Goal: Task Accomplishment & Management: Manage account settings

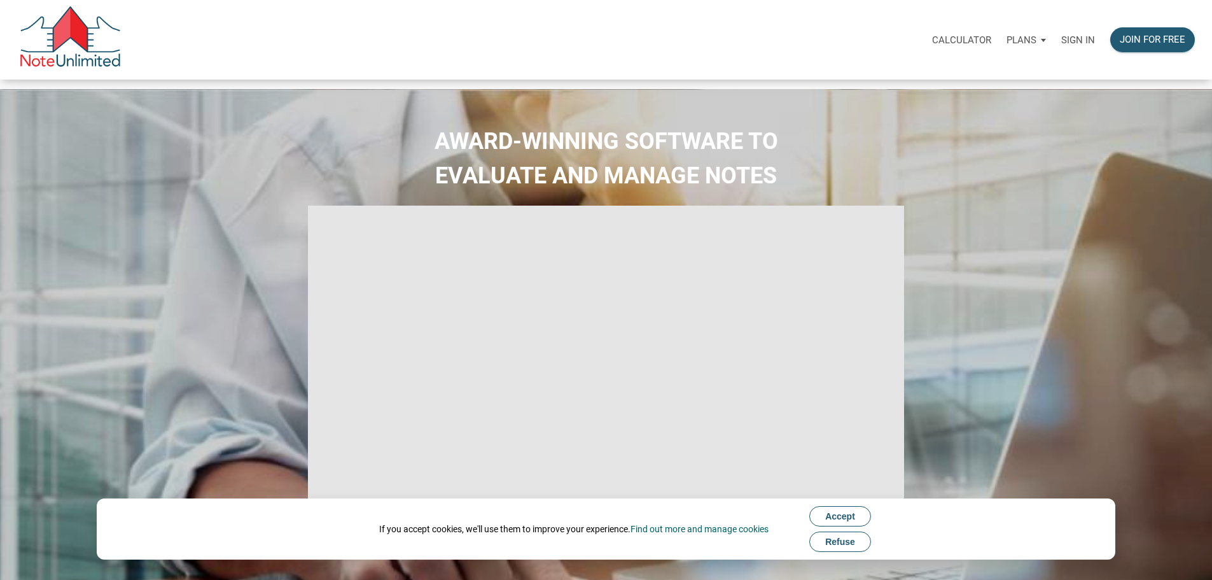
click at [1062, 45] on p "Sign in" at bounding box center [1079, 39] width 34 height 11
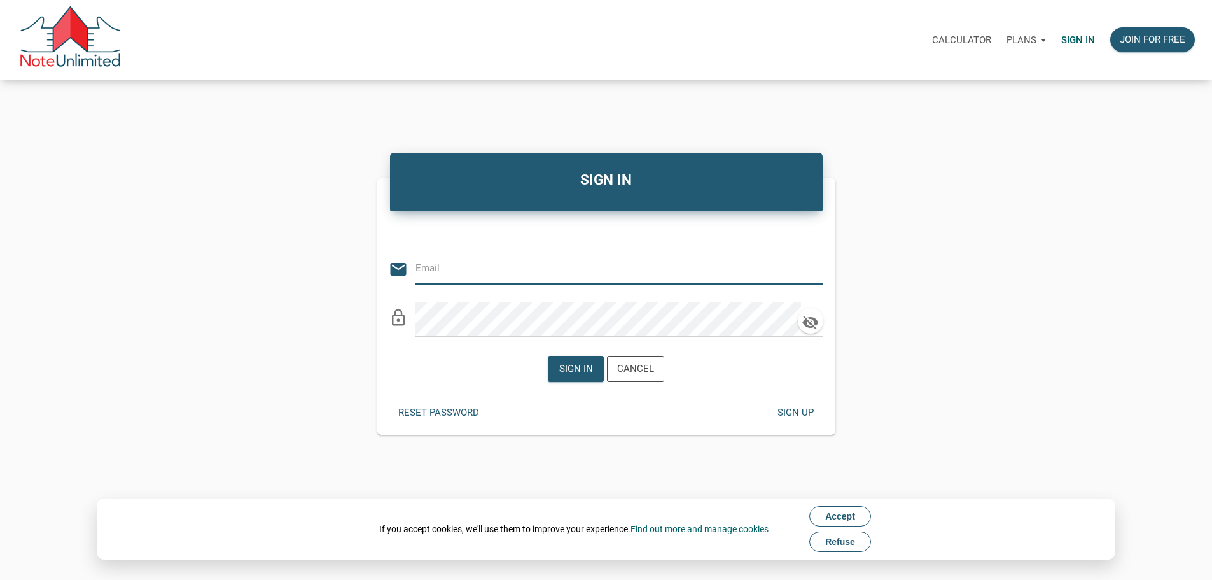
click at [521, 272] on input "email" at bounding box center [610, 268] width 389 height 29
type input "[EMAIL_ADDRESS][DOMAIN_NAME]"
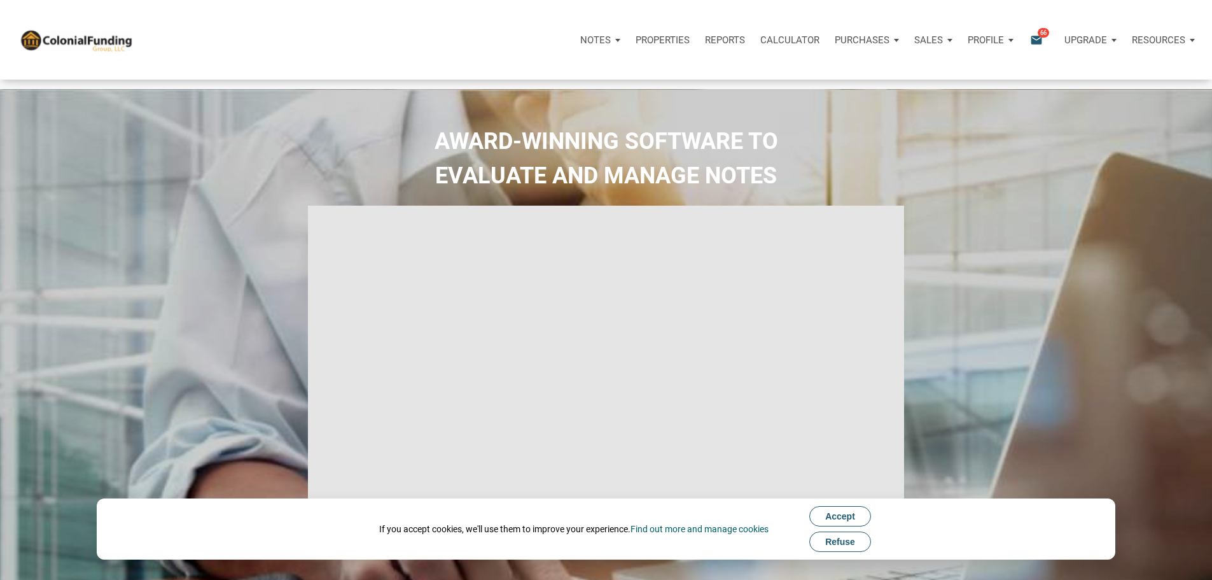
type input "Introduction to new features"
select select
click at [834, 542] on span "Refuse" at bounding box center [840, 542] width 30 height 10
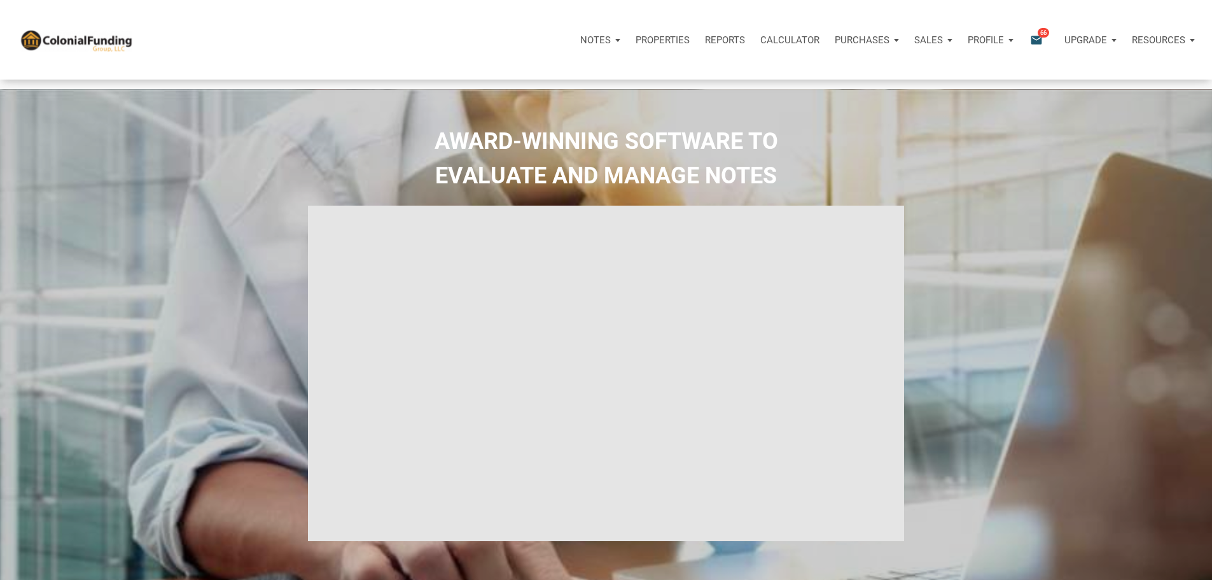
click at [1029, 44] on icon "email" at bounding box center [1036, 39] width 15 height 15
click at [968, 44] on p "Profile" at bounding box center [986, 39] width 36 height 11
click at [1038, 31] on span "66" at bounding box center [1043, 32] width 11 height 10
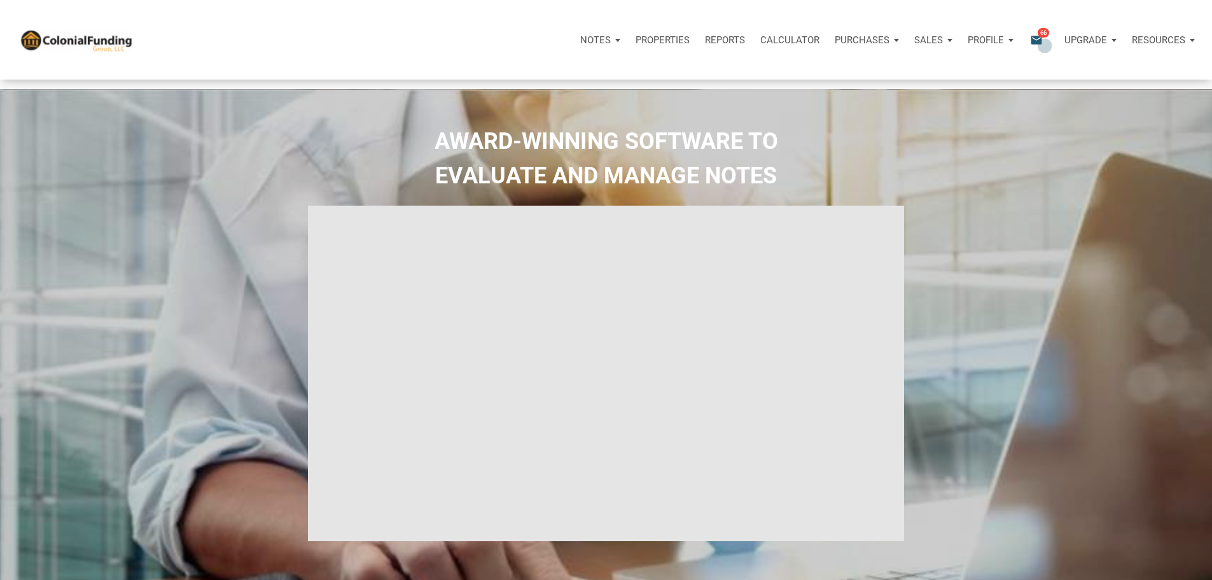
click at [1029, 41] on icon "email" at bounding box center [1036, 39] width 15 height 15
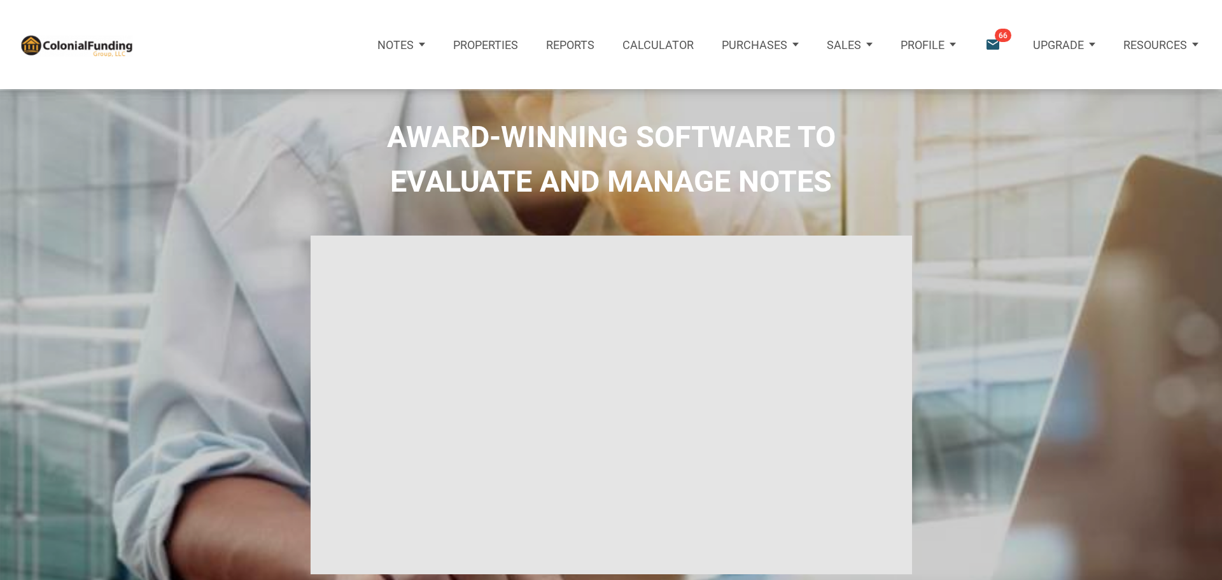
select select
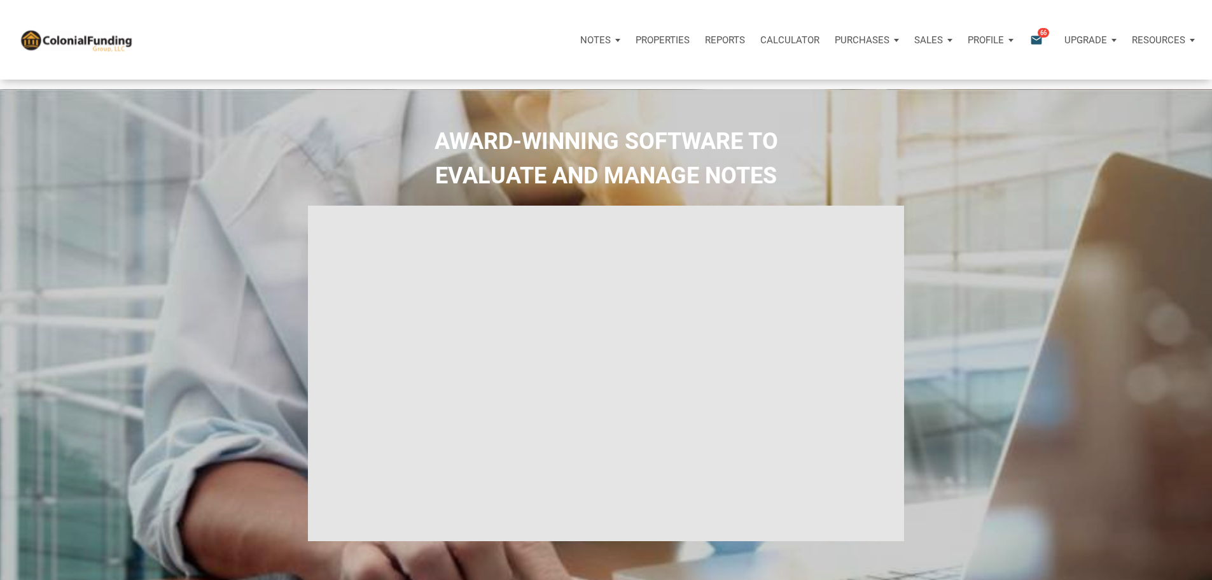
type input "Introduction to new features"
select select
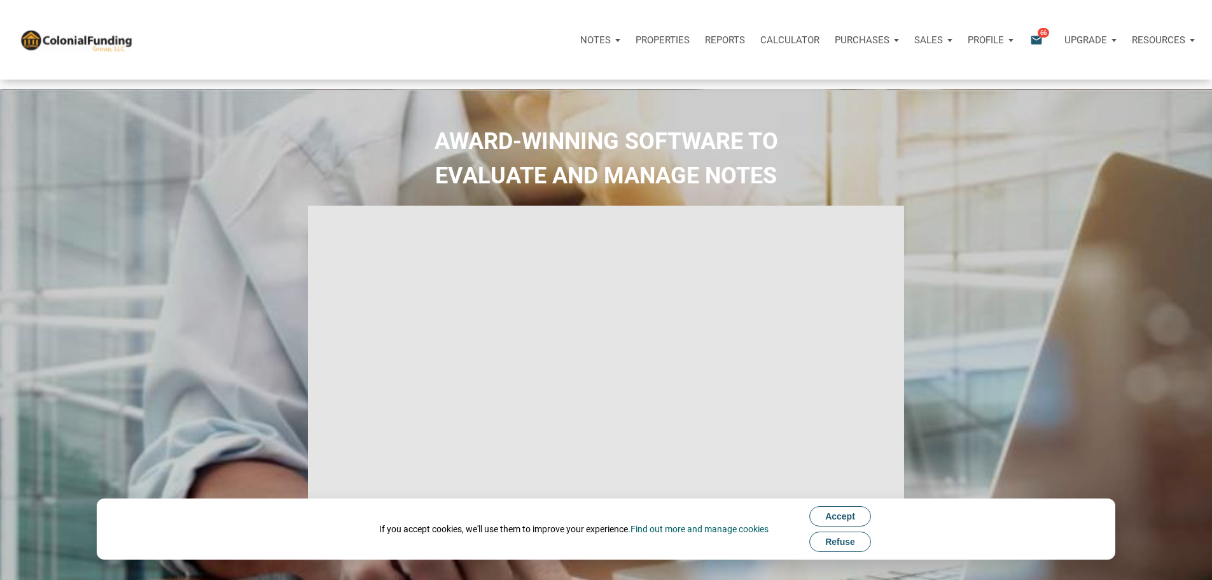
click at [1140, 40] on p "Resources" at bounding box center [1158, 39] width 53 height 11
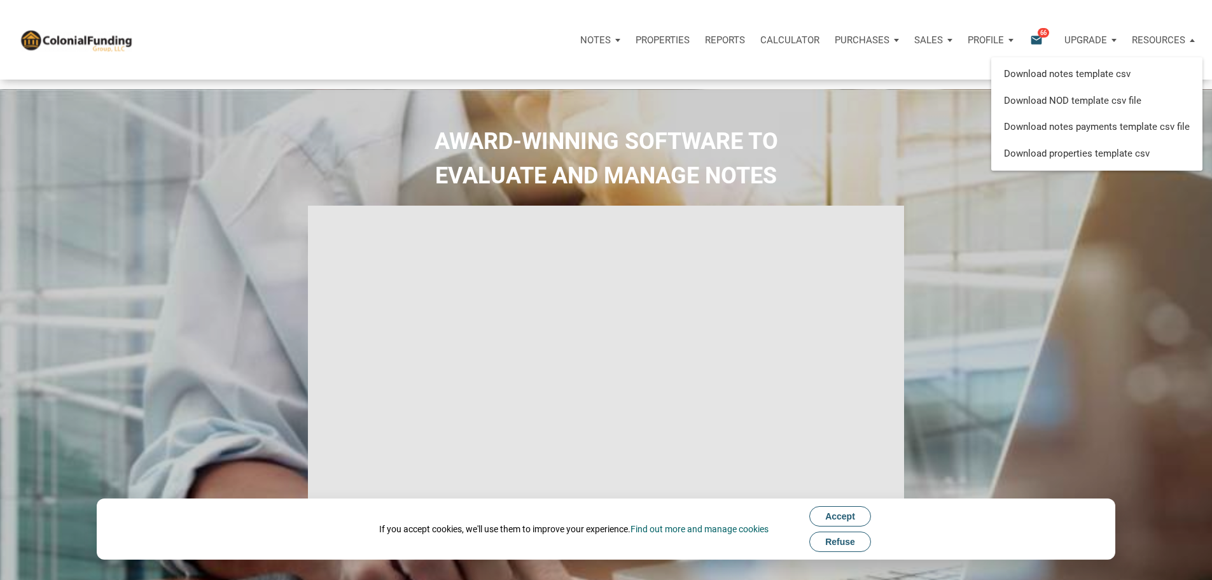
click at [877, 76] on div "Notes Dashboard Transactions Properties Reports Calculator Purchases Offers Ord…" at bounding box center [611, 40] width 1203 height 80
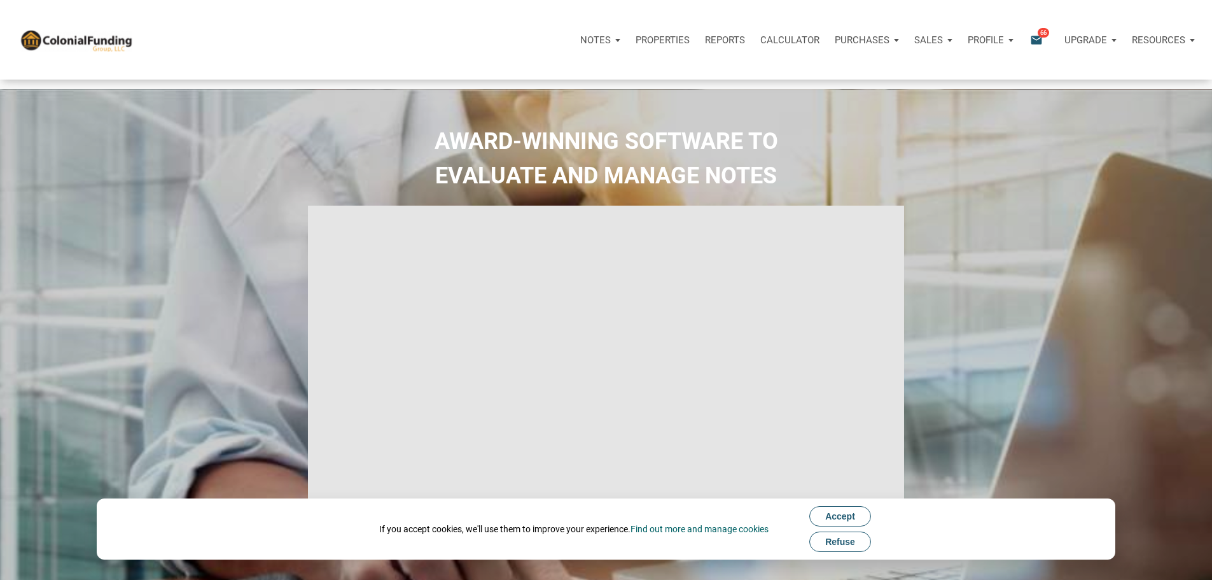
click at [968, 46] on p "Profile" at bounding box center [986, 39] width 36 height 11
click at [754, 124] on h2 "AWARD-WINNING SOFTWARE TO EVALUATE AND MANAGE NOTES" at bounding box center [606, 158] width 1193 height 69
click at [636, 39] on p "Properties" at bounding box center [663, 39] width 54 height 11
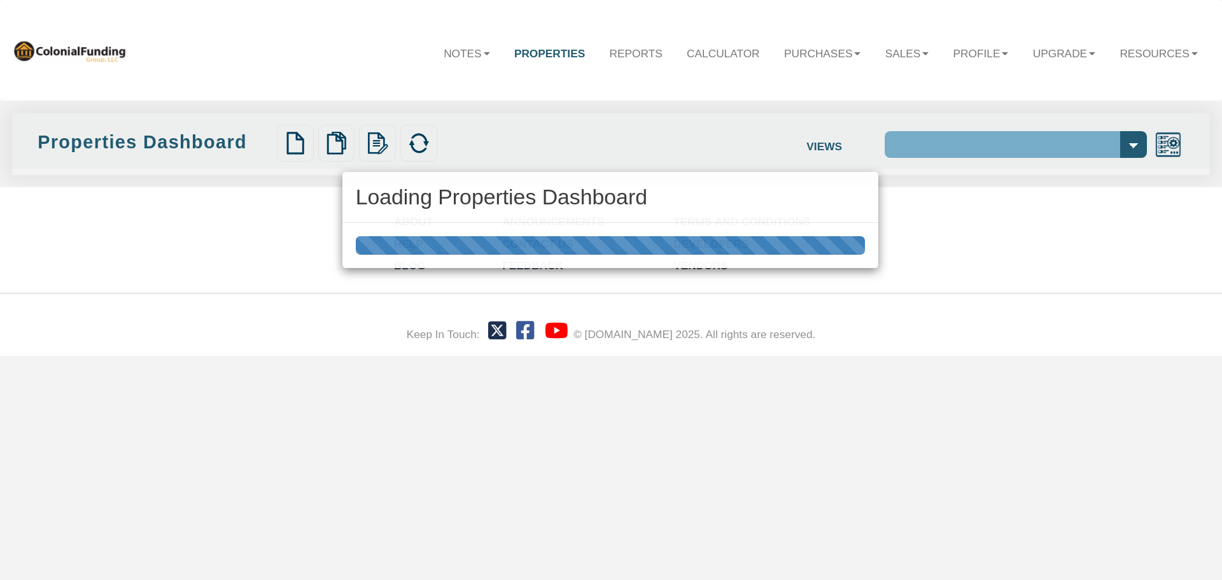
select select "138"
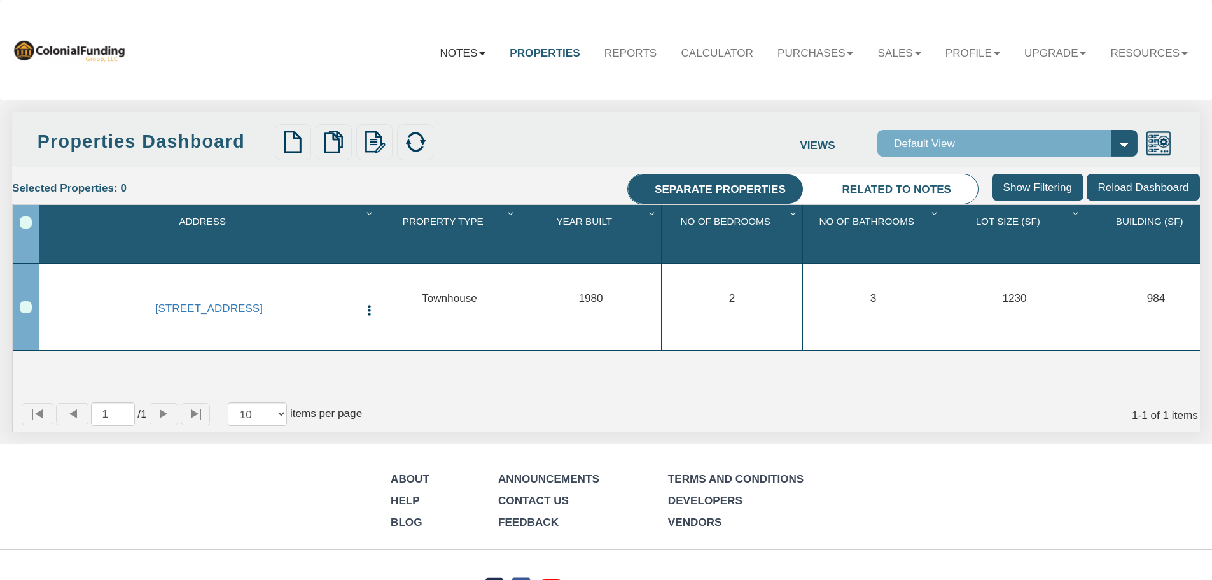
click at [436, 49] on link "Notes" at bounding box center [463, 52] width 70 height 37
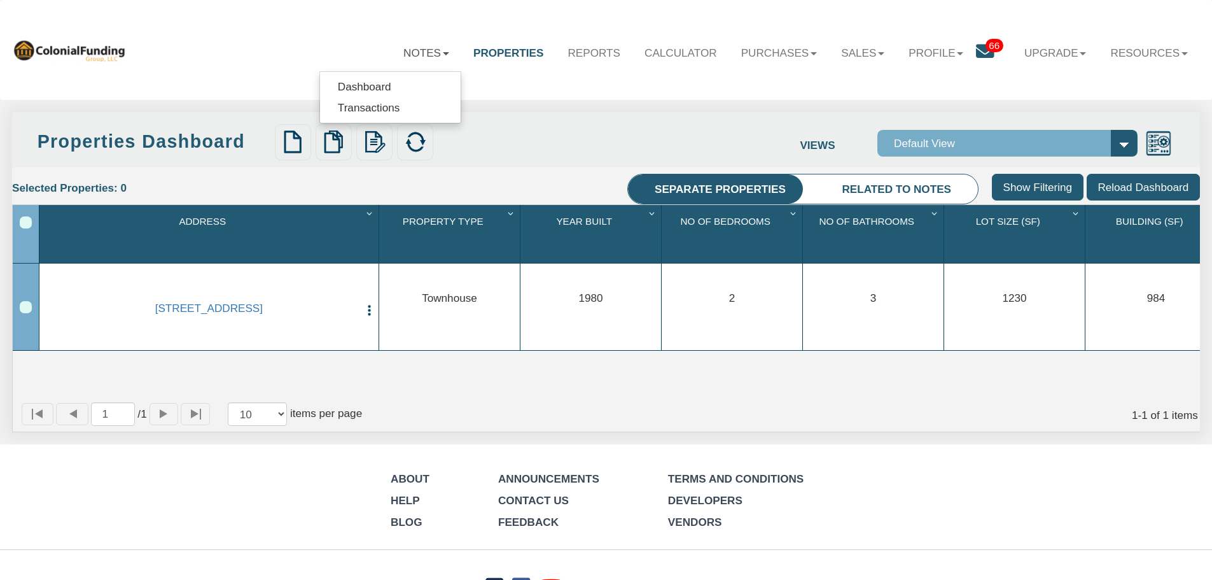
click at [977, 46] on icon at bounding box center [985, 52] width 18 height 18
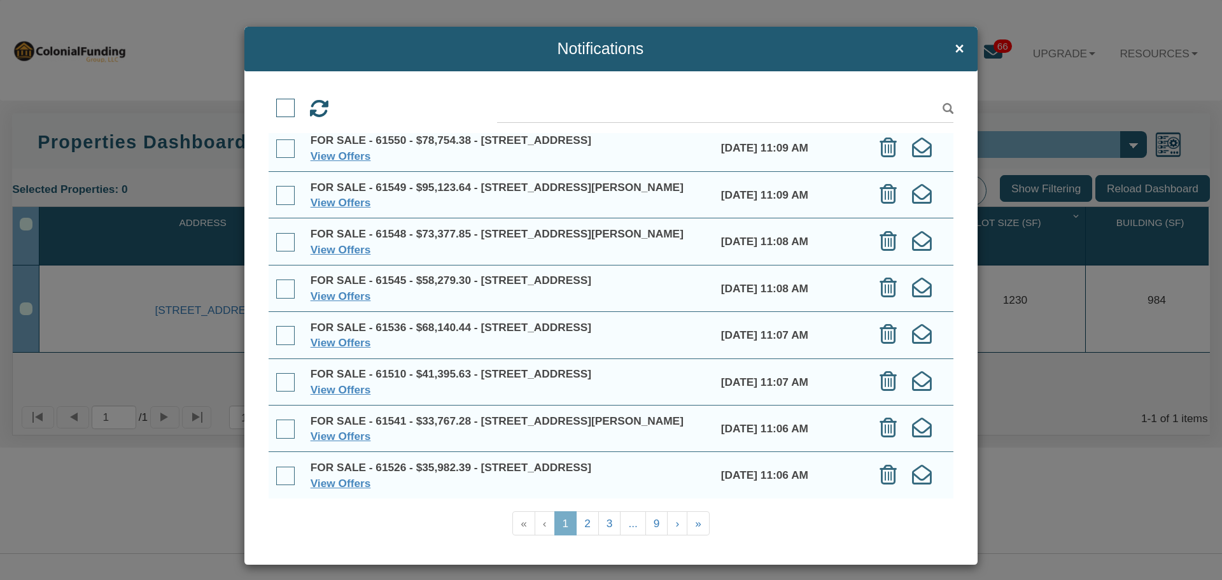
scroll to position [151, 0]
drag, startPoint x: 904, startPoint y: 247, endPoint x: 885, endPoint y: 284, distance: 41.6
click at [885, 284] on td at bounding box center [908, 288] width 89 height 46
click at [580, 517] on link "2" at bounding box center [587, 523] width 23 height 25
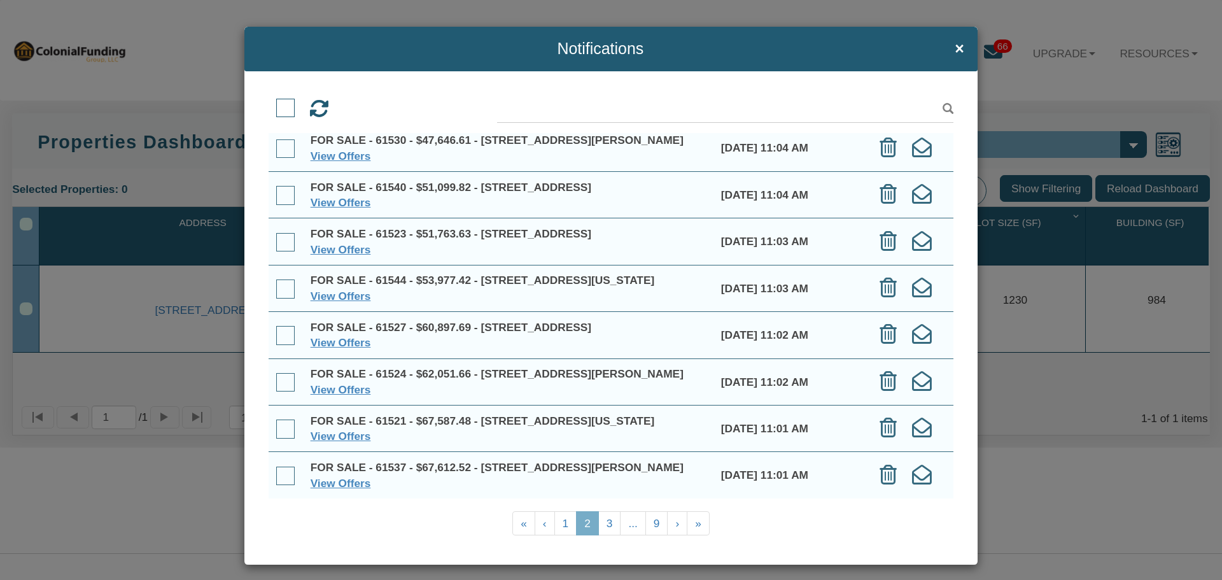
scroll to position [227, 0]
click at [605, 523] on link "3" at bounding box center [609, 523] width 23 height 25
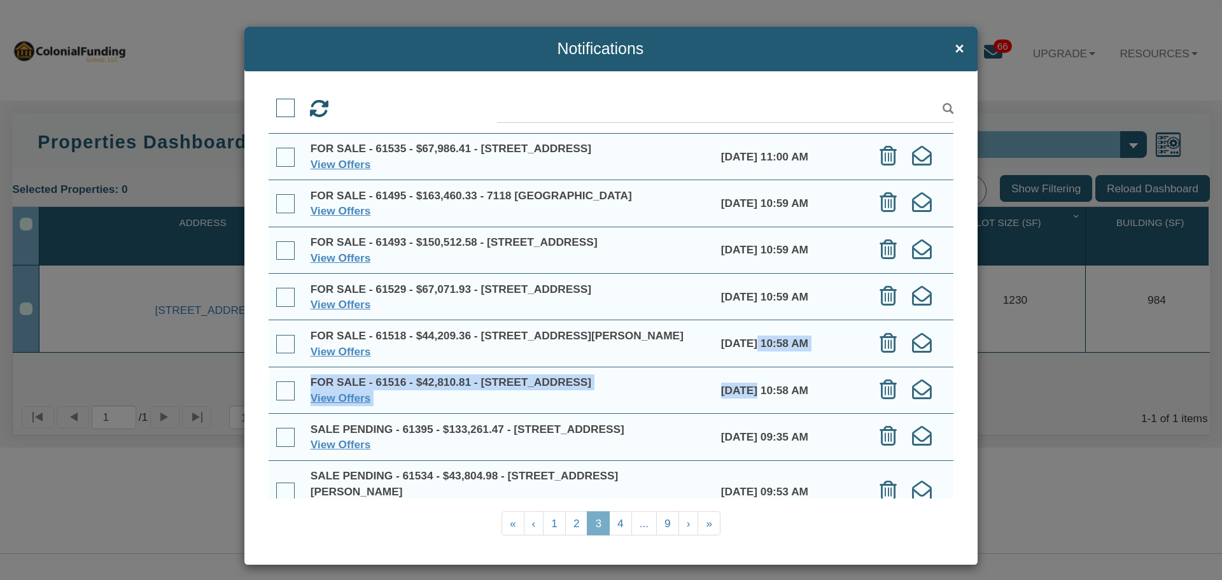
drag, startPoint x: 740, startPoint y: 405, endPoint x: 741, endPoint y: 367, distance: 38.2
click at [741, 367] on tbody "FOR SALE - 61535 - $67,986.41 - 1015 North Tremont Street, Indianapolis, IN, 46…" at bounding box center [611, 315] width 684 height 365
click at [613, 523] on link "4" at bounding box center [620, 523] width 23 height 25
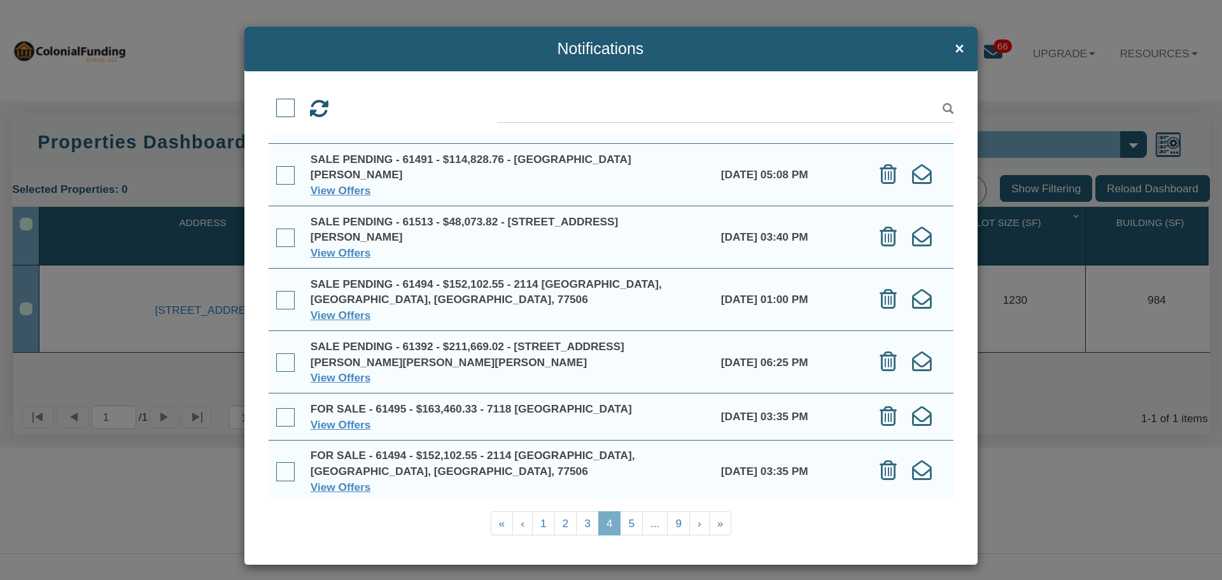
scroll to position [149, 0]
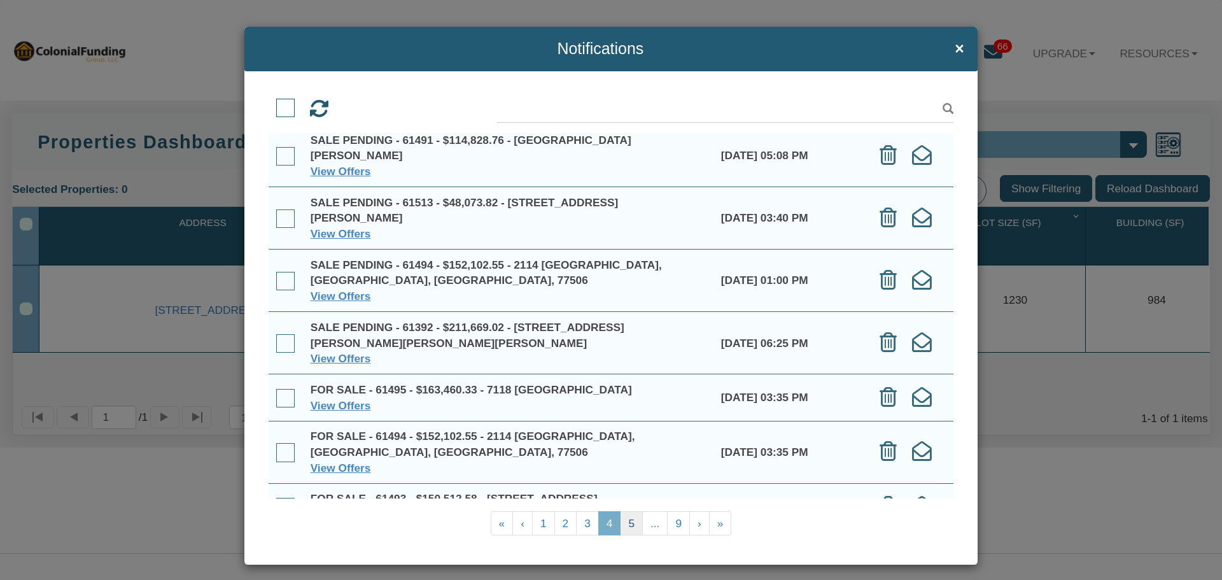
click at [630, 528] on link "5" at bounding box center [631, 523] width 23 height 25
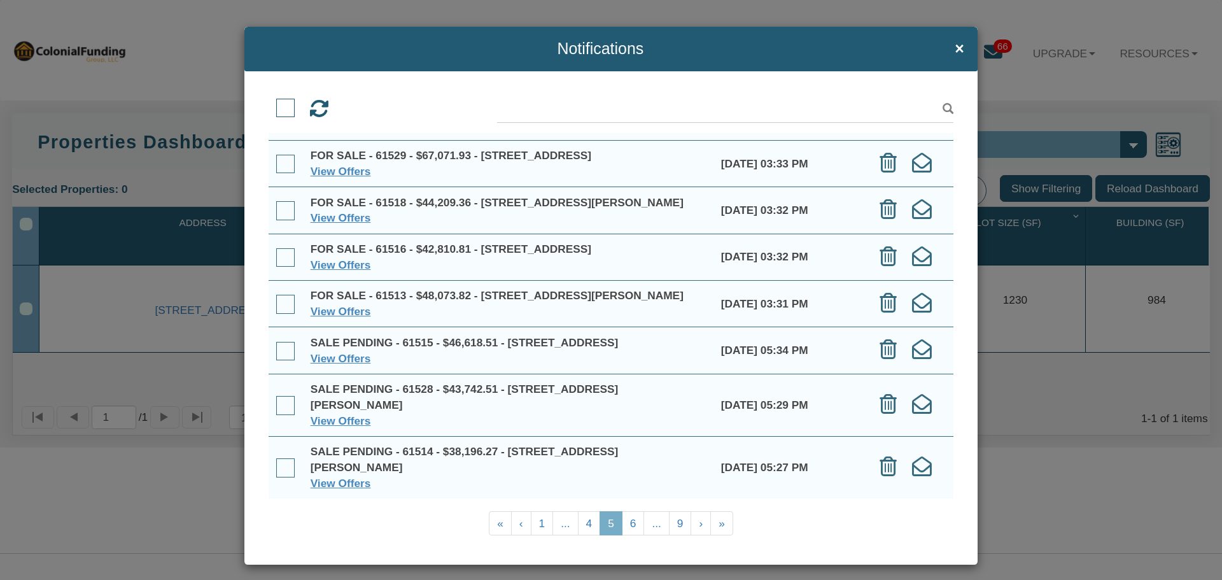
scroll to position [196, 0]
click at [626, 530] on link "6" at bounding box center [633, 523] width 23 height 25
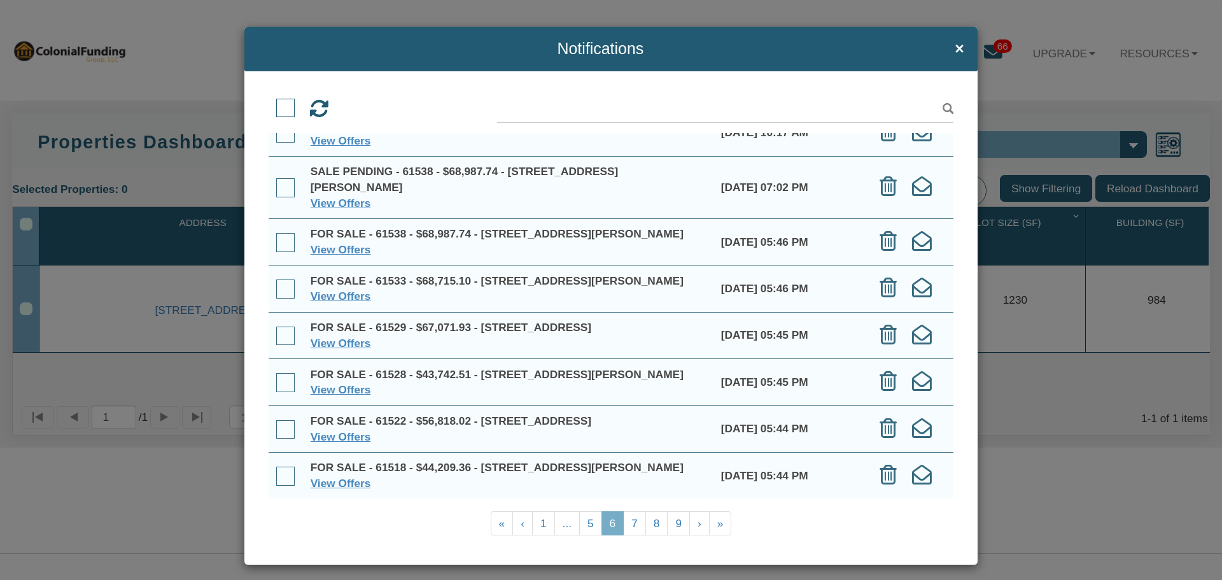
scroll to position [243, 0]
click at [631, 526] on link "7" at bounding box center [634, 523] width 23 height 25
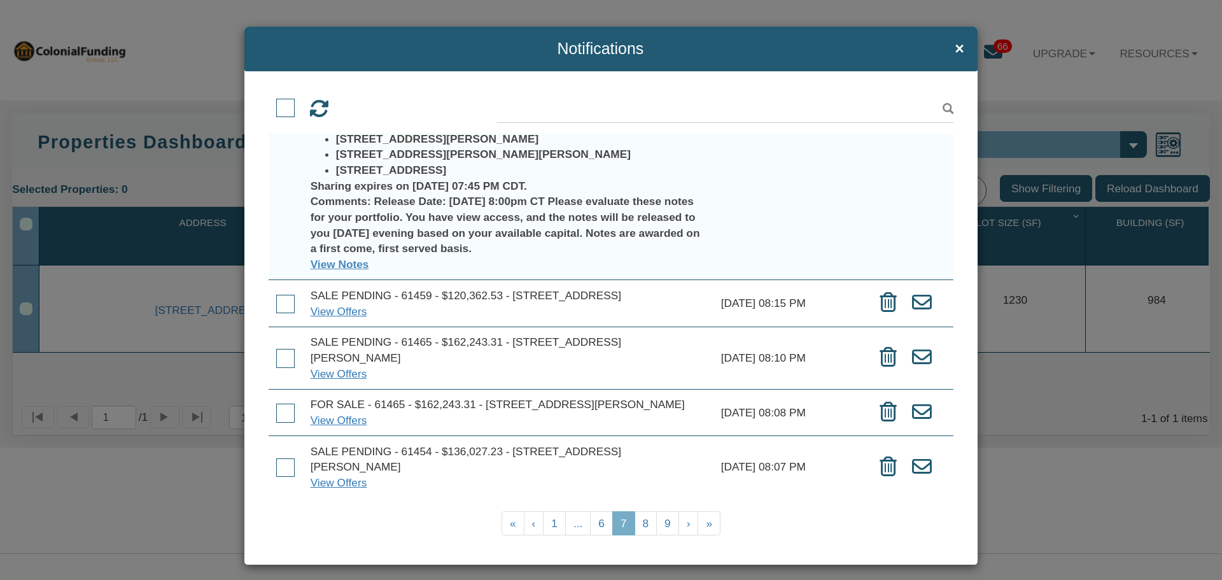
scroll to position [526, 0]
click at [637, 521] on link "8" at bounding box center [646, 523] width 23 height 25
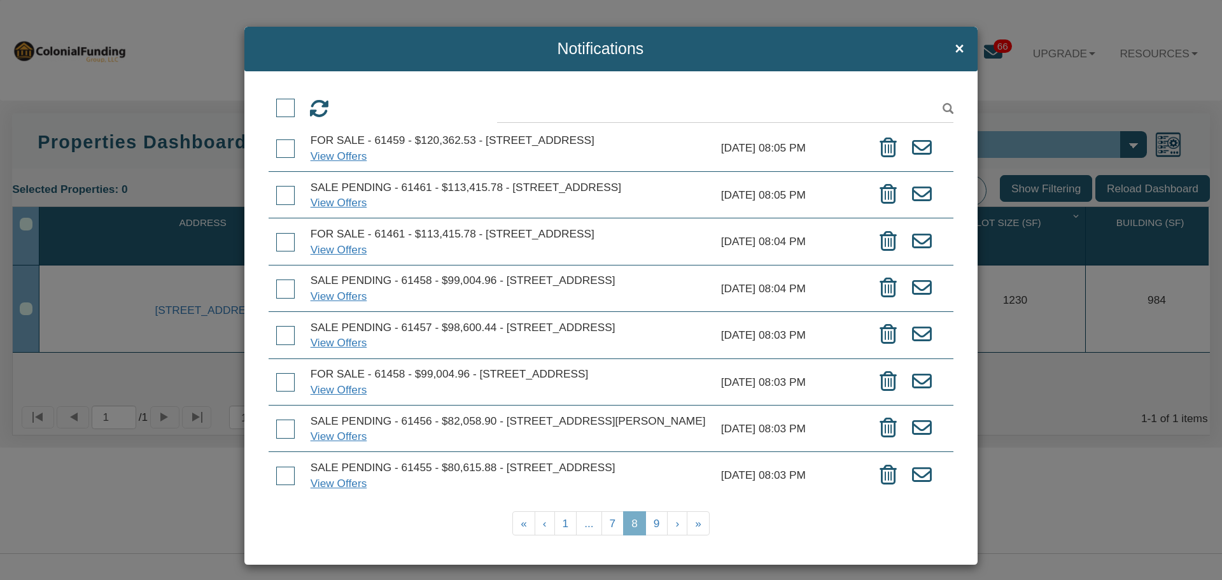
scroll to position [212, 0]
click at [651, 525] on link "9" at bounding box center [656, 523] width 23 height 25
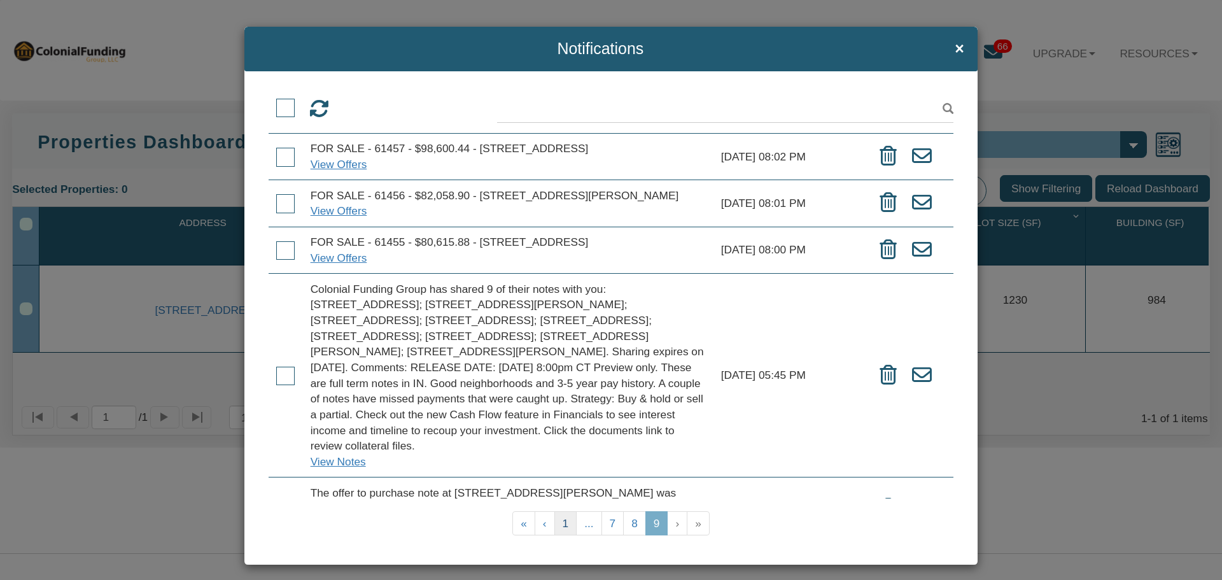
click at [559, 530] on link "1" at bounding box center [565, 523] width 23 height 25
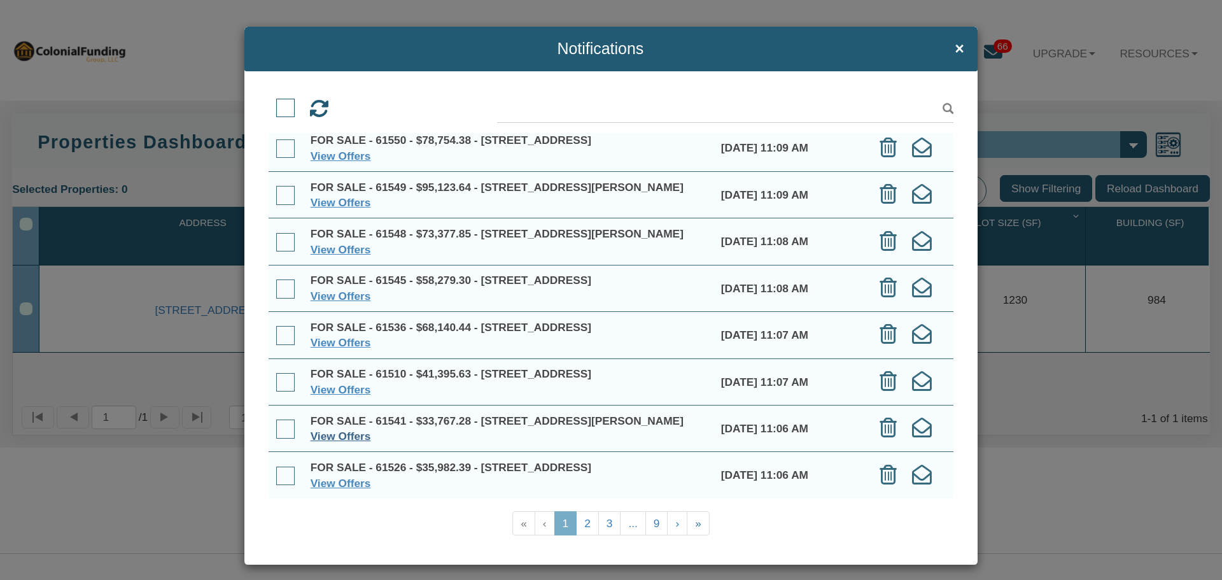
click at [336, 430] on link "View Offers" at bounding box center [341, 436] width 60 height 13
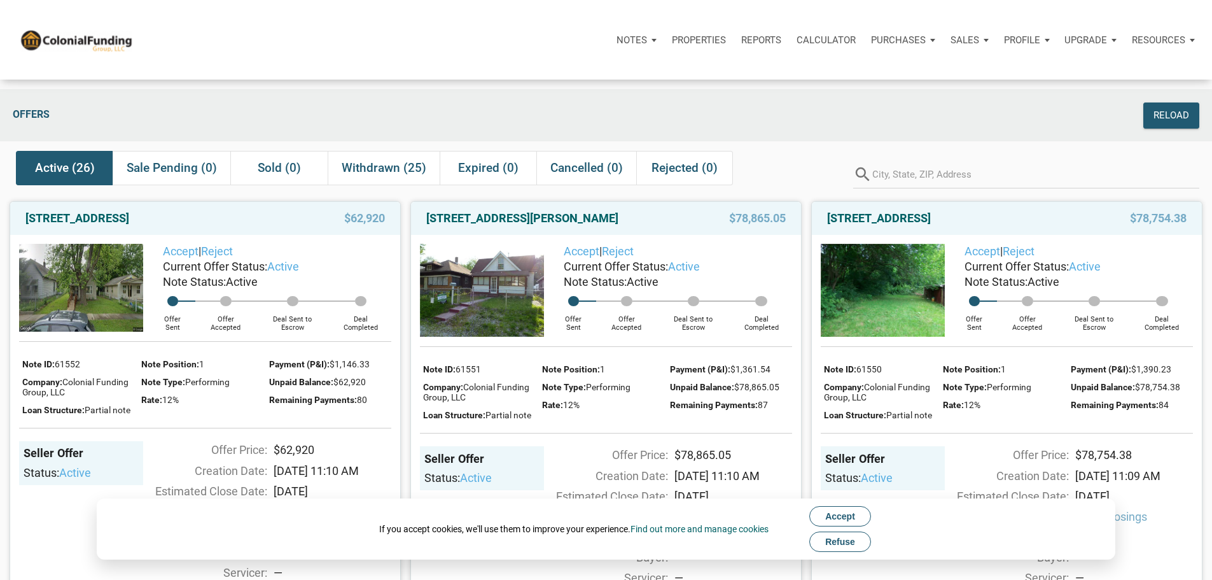
click at [850, 541] on span "Refuse" at bounding box center [840, 542] width 30 height 10
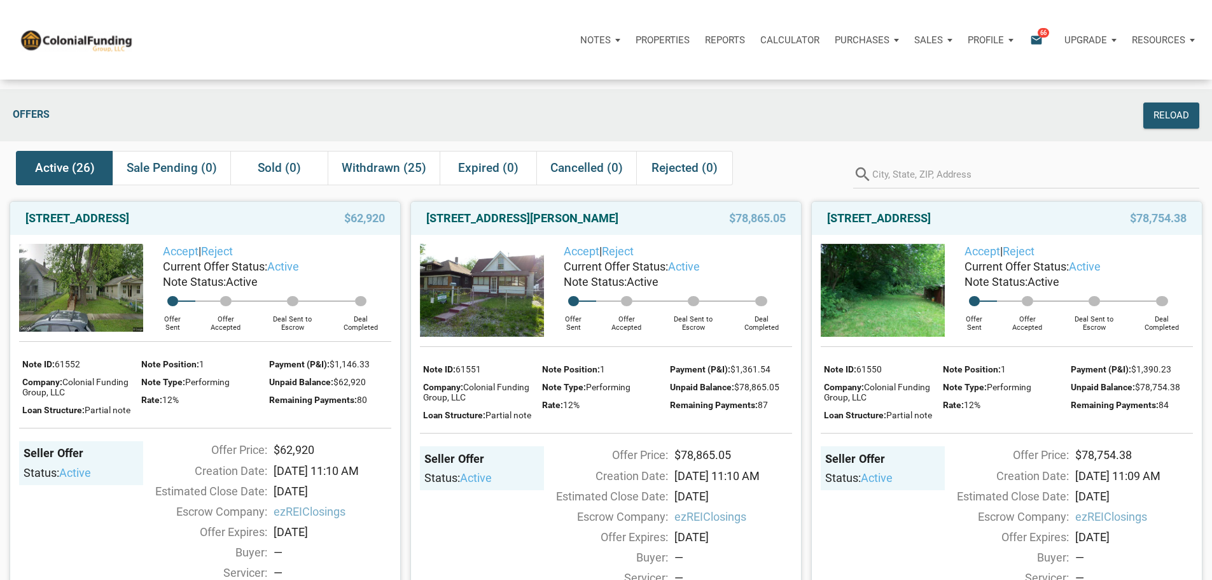
click at [850, 541] on div "Seller Offer Status: active" at bounding box center [883, 549] width 124 height 206
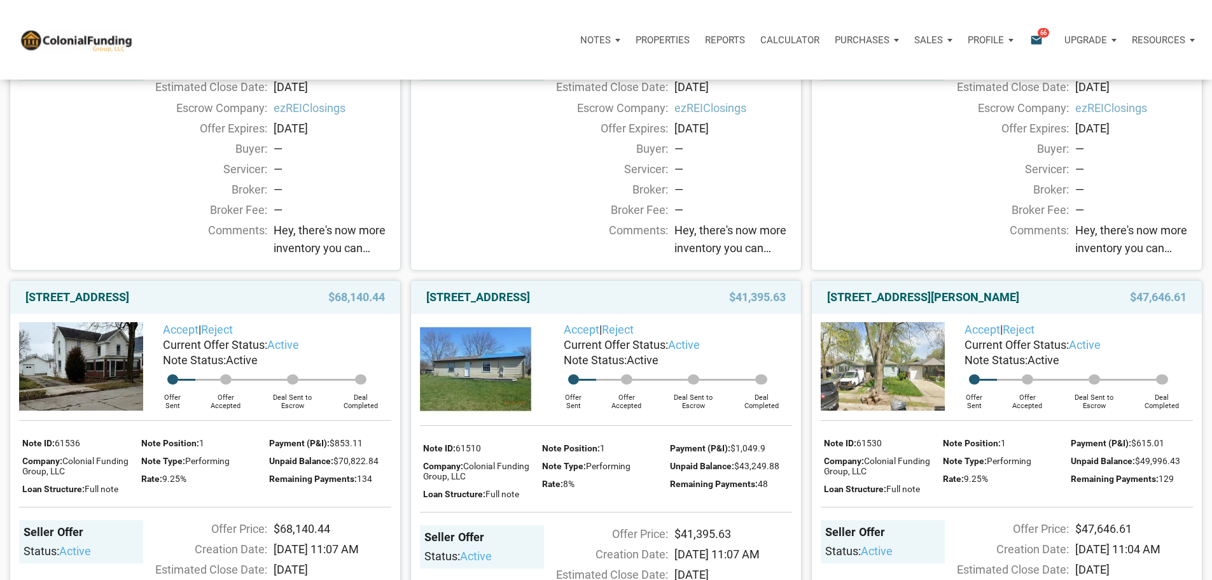
scroll to position [962, 0]
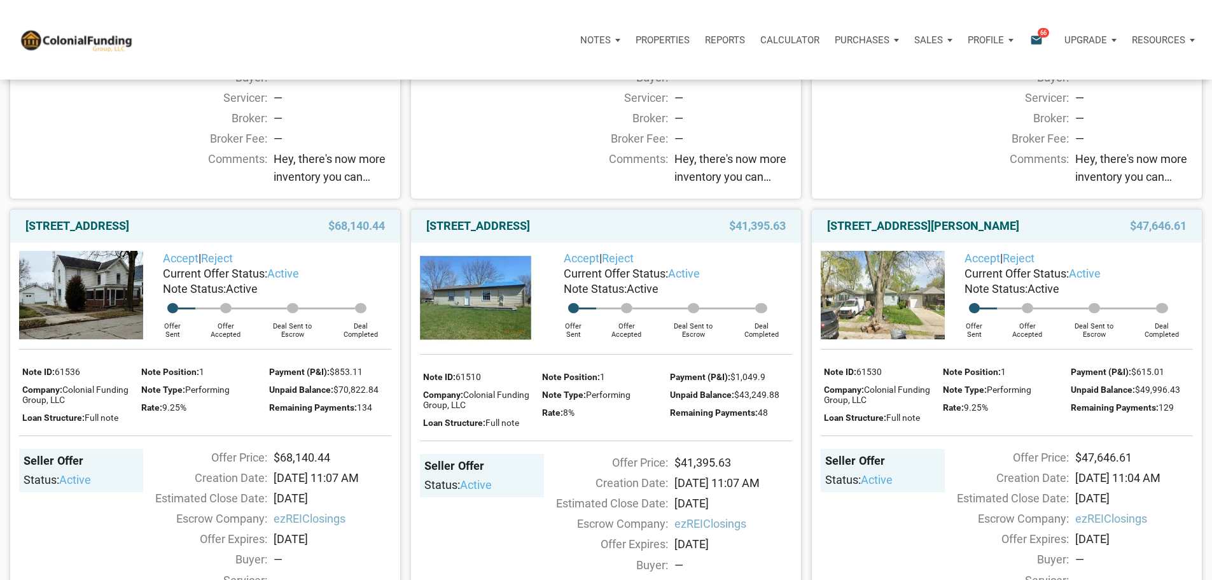
drag, startPoint x: 1195, startPoint y: 152, endPoint x: 1188, endPoint y: 168, distance: 17.4
click at [1188, 168] on div "Offer Price: $58,279.3 Creation Date: 08/28/2025 11:08 AM Estimated Close Date:…" at bounding box center [1069, 77] width 248 height 223
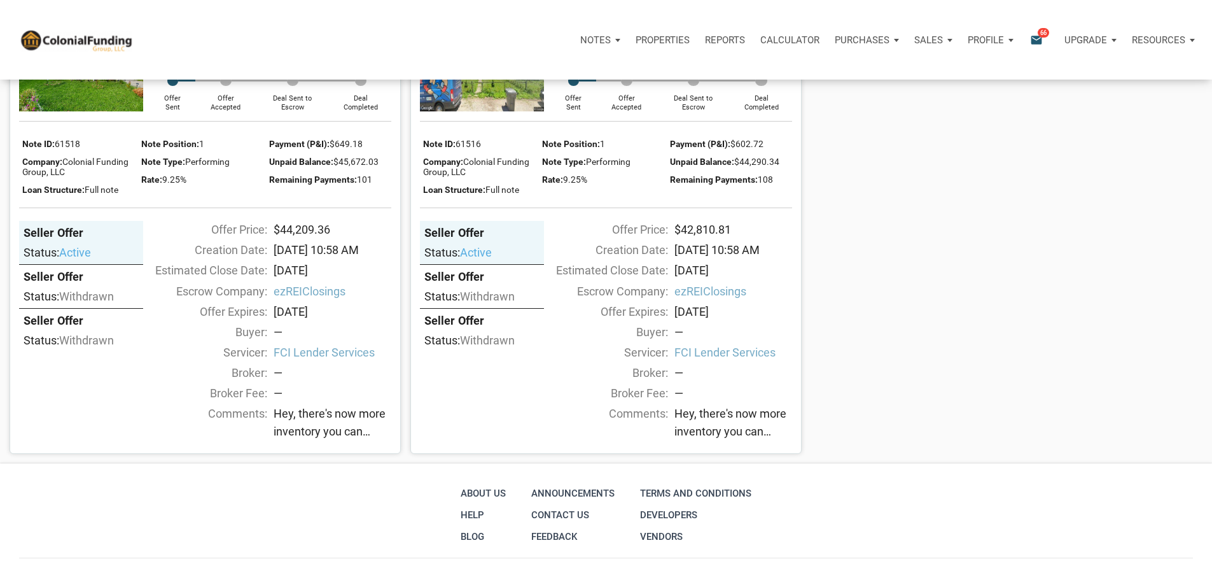
scroll to position [1743, 0]
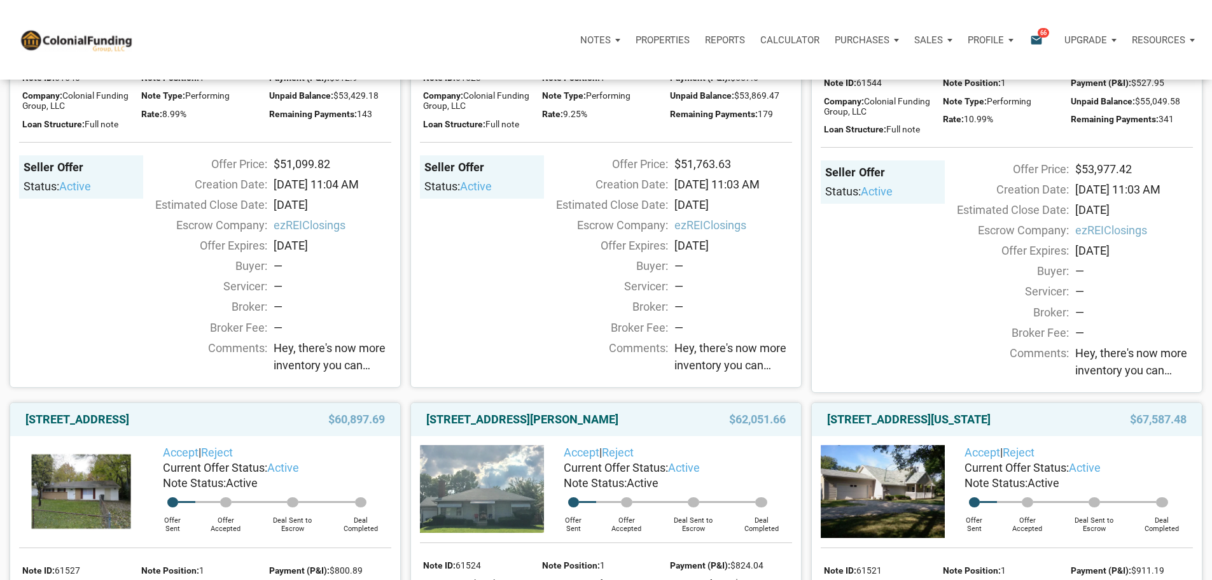
click at [348, 374] on span "Hey, there's now more inventory you can check out, with something for pretty mu…" at bounding box center [333, 356] width 118 height 34
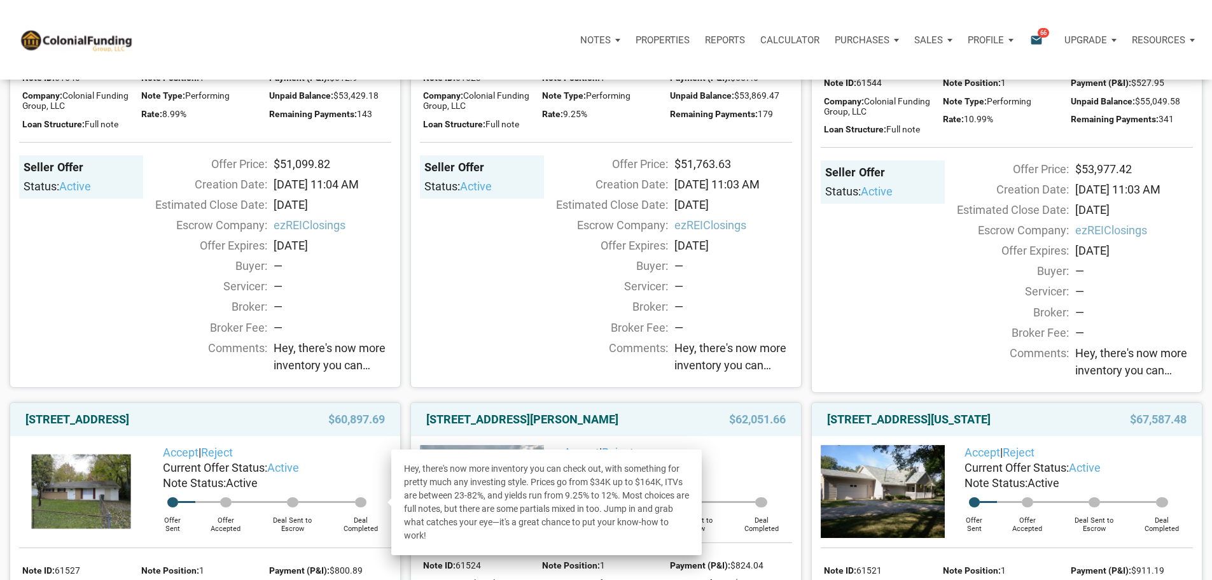
click at [156, 336] on div "Broker Fee:" at bounding box center [202, 327] width 130 height 17
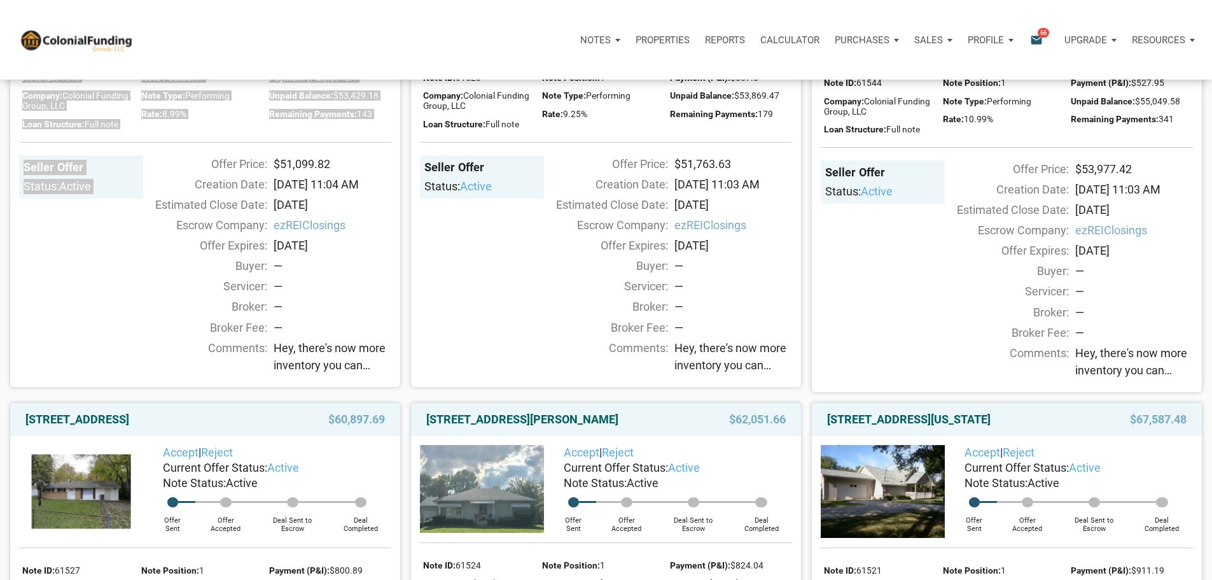
drag, startPoint x: 216, startPoint y: 190, endPoint x: 269, endPoint y: 320, distance: 141.0
click at [269, 320] on div "Accept | Reject Current Offer Status: active Note Status: Active Offer Sent Off…" at bounding box center [205, 167] width 390 height 438
click at [155, 254] on div "Offer Expires:" at bounding box center [202, 245] width 130 height 17
click at [83, 45] on img at bounding box center [81, 1] width 124 height 88
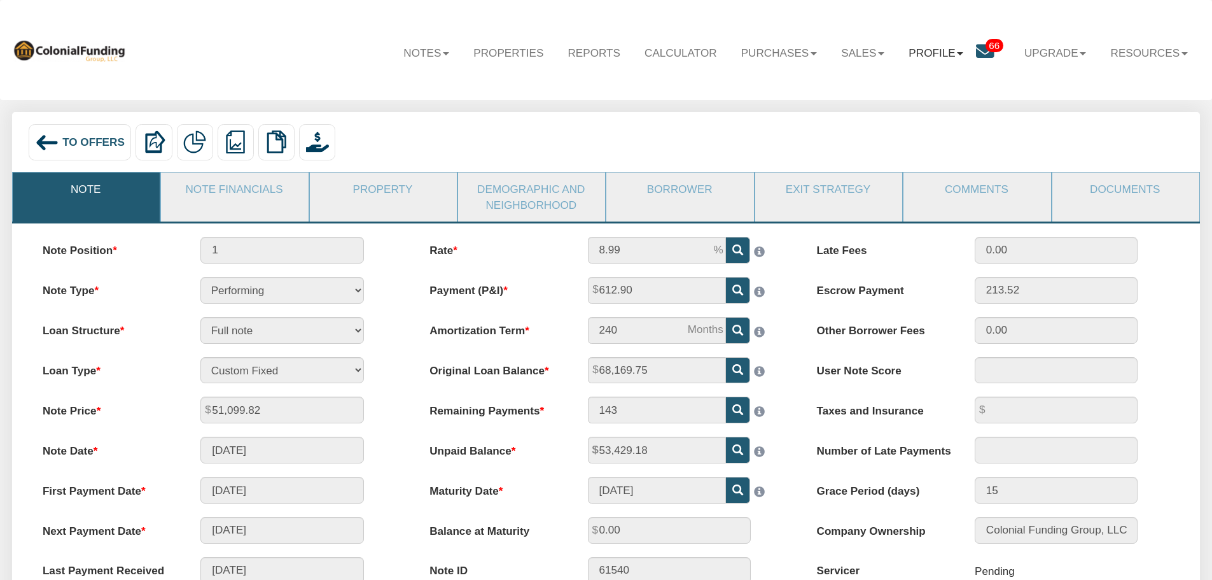
click at [927, 52] on link "Profile" at bounding box center [936, 52] width 79 height 37
click at [902, 113] on link "Logout" at bounding box center [941, 109] width 141 height 21
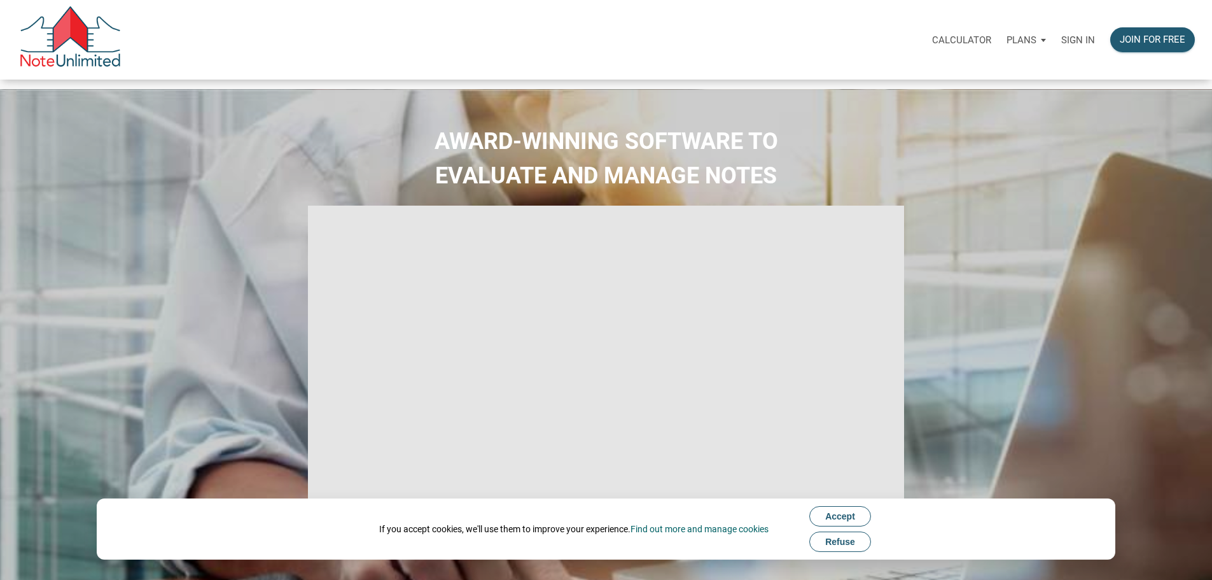
type input "Introduction to new features"
select select
